Goal: Information Seeking & Learning: Learn about a topic

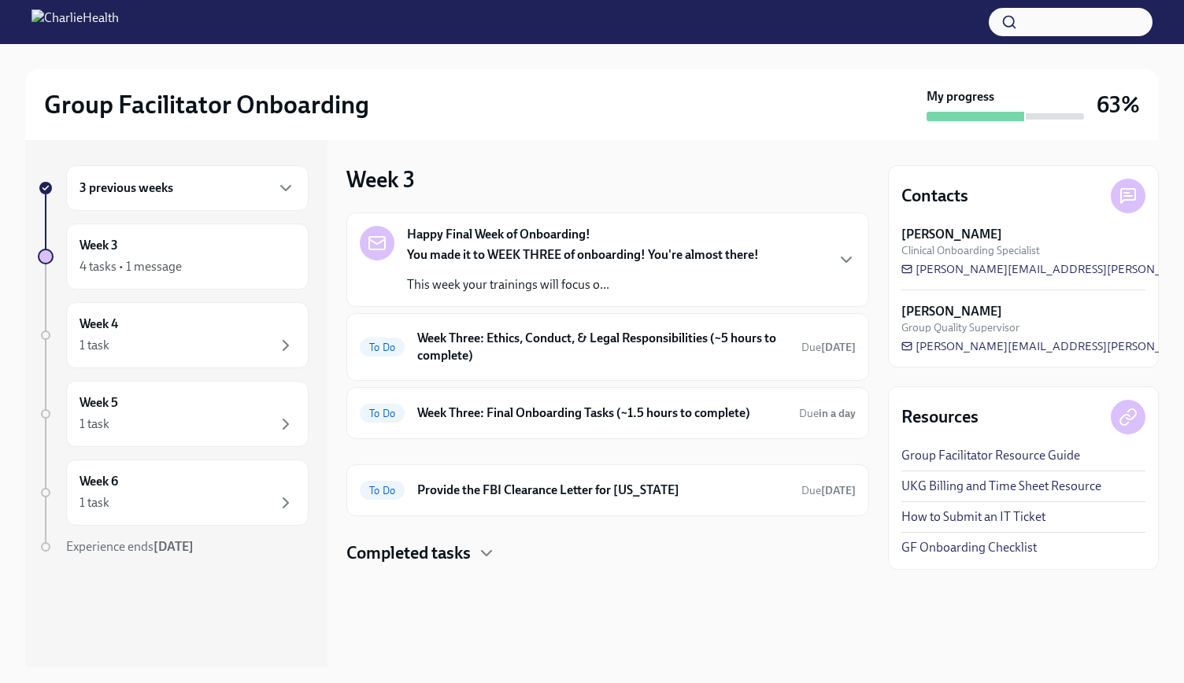
click at [481, 565] on div at bounding box center [607, 590] width 523 height 50
click at [483, 557] on icon "button" at bounding box center [486, 553] width 19 height 19
click at [461, 594] on h6 "Week Three: Cultural Competence & Special Populations (~3 hours to complete)" at bounding box center [586, 611] width 340 height 35
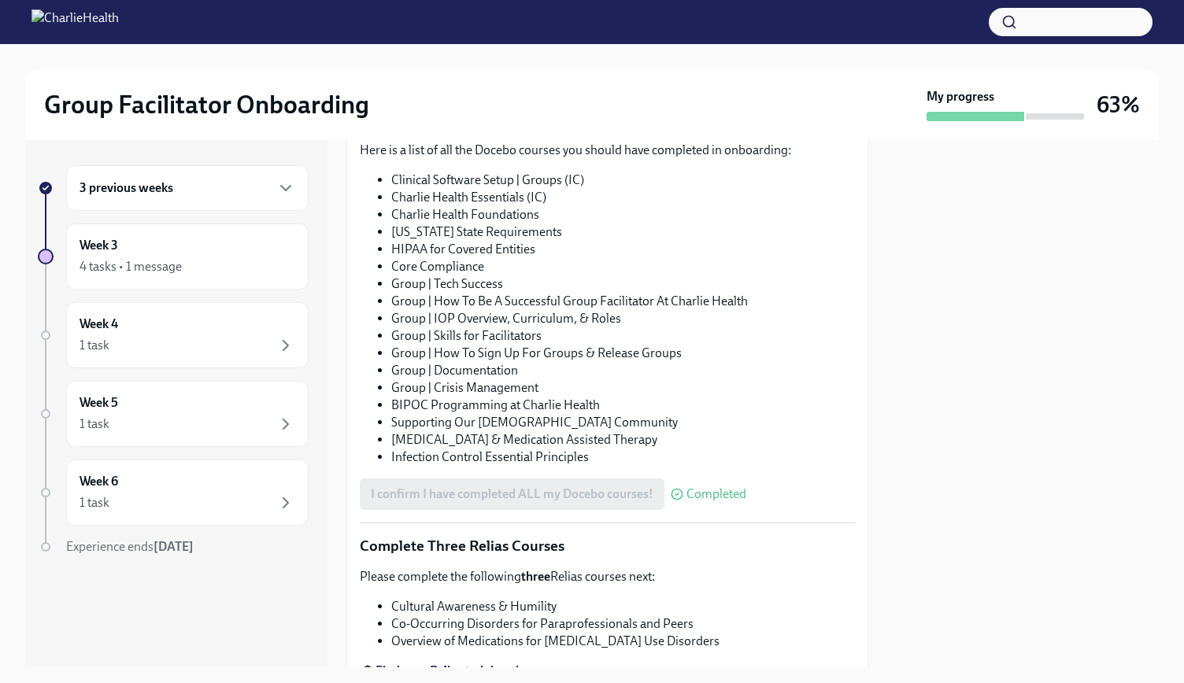
scroll to position [1169, 0]
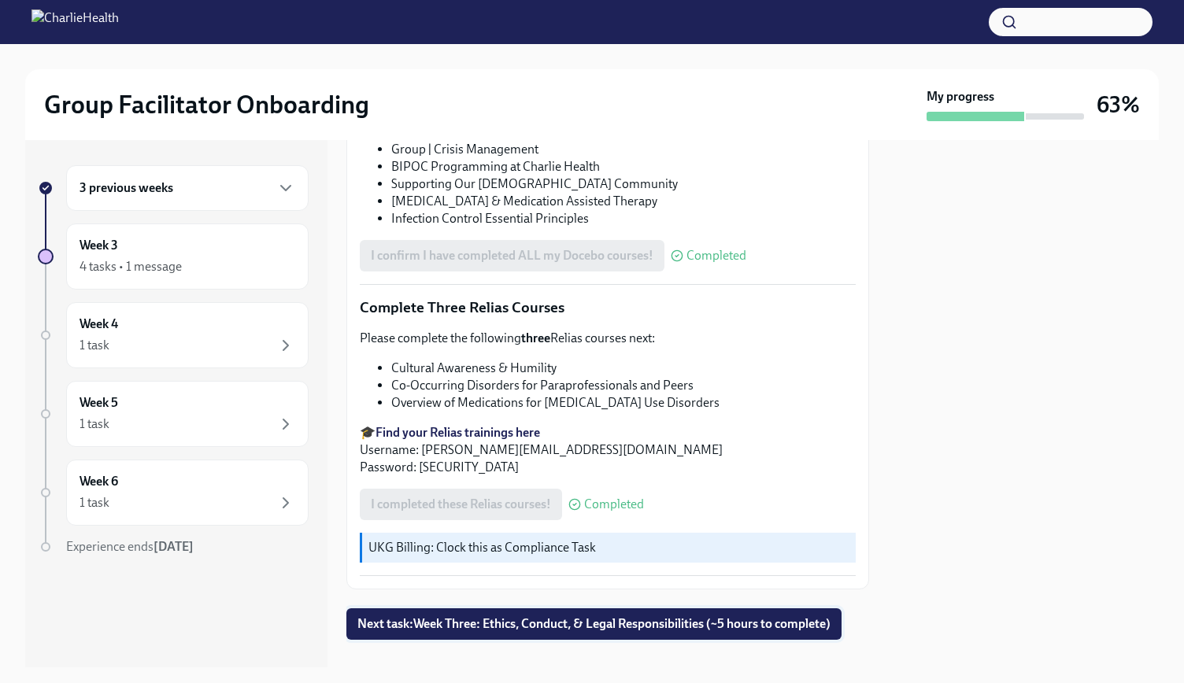
click at [732, 616] on span "Next task : Week Three: Ethics, Conduct, & Legal Responsibilities (~5 hours to …" at bounding box center [593, 624] width 473 height 16
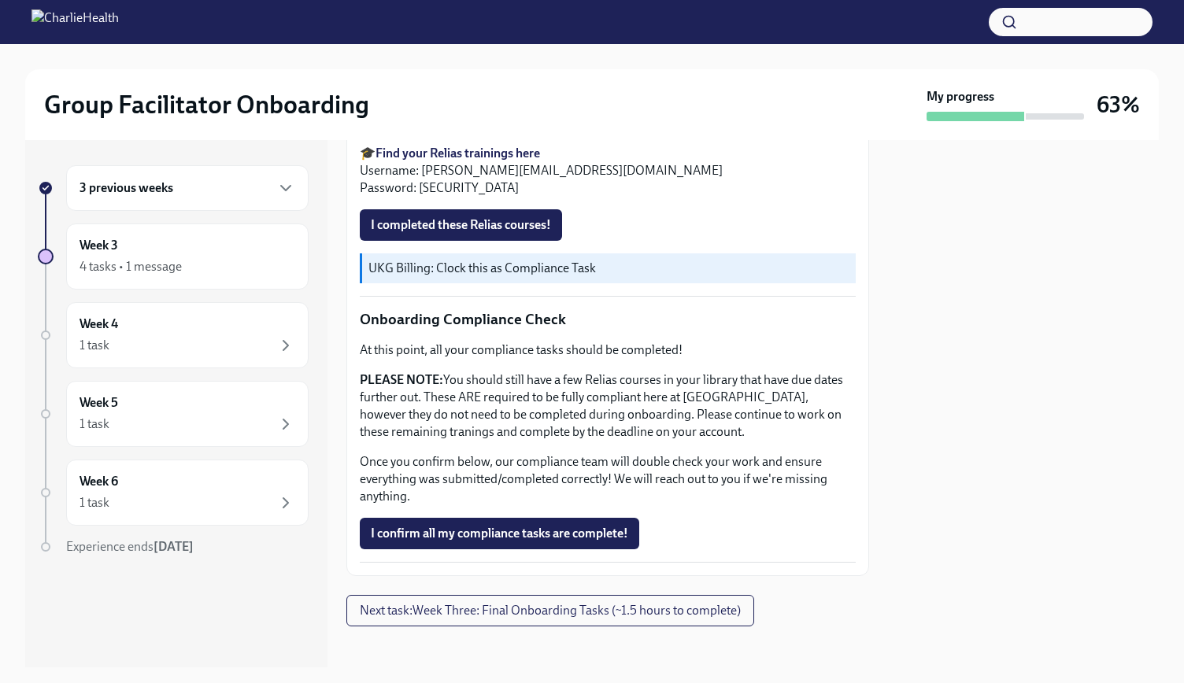
scroll to position [565, 0]
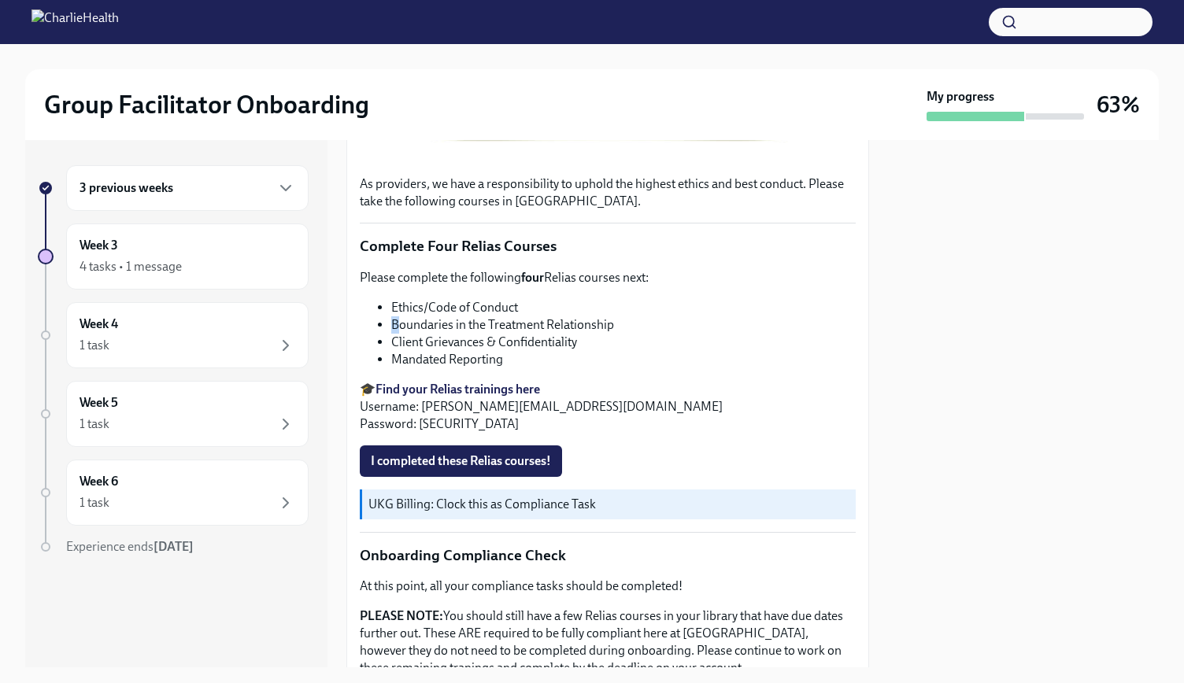
drag, startPoint x: 470, startPoint y: 306, endPoint x: 398, endPoint y: 311, distance: 71.8
click at [398, 311] on ul "Ethics/Code of Conduct Boundaries in the Treatment Relationship Client Grievanc…" at bounding box center [608, 333] width 496 height 69
click at [417, 299] on li "Ethics/Code of Conduct" at bounding box center [623, 307] width 464 height 17
